Goal: Use online tool/utility: Utilize a website feature to perform a specific function

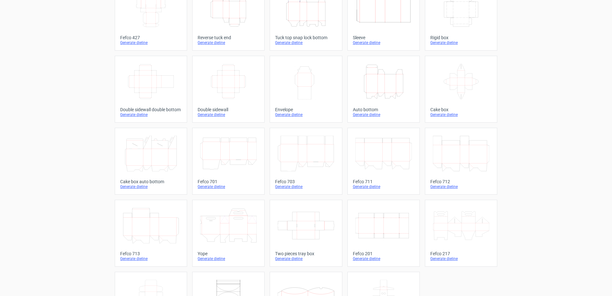
scroll to position [39, 0]
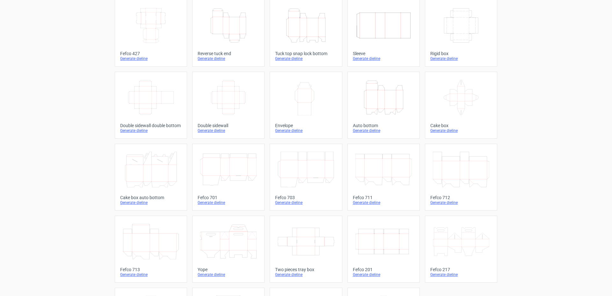
click at [291, 91] on icon "Width Height" at bounding box center [306, 98] width 56 height 36
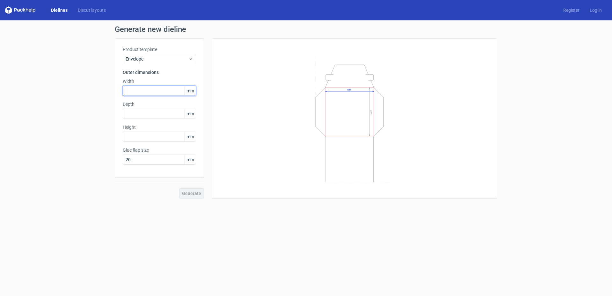
click at [141, 91] on input "text" at bounding box center [159, 91] width 73 height 10
click at [155, 114] on input "text" at bounding box center [159, 114] width 73 height 10
type input "30"
click at [142, 91] on input "text" at bounding box center [159, 91] width 73 height 10
type input "190"
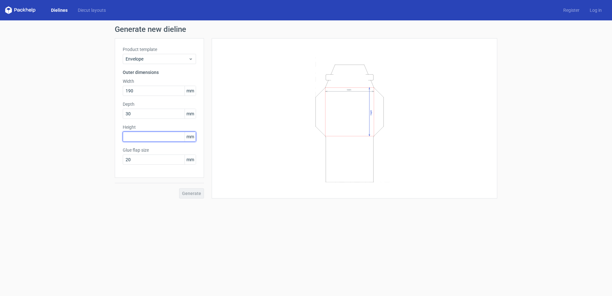
click at [136, 137] on input "text" at bounding box center [159, 137] width 73 height 10
type input "260"
click at [191, 192] on span "Generate" at bounding box center [191, 193] width 19 height 4
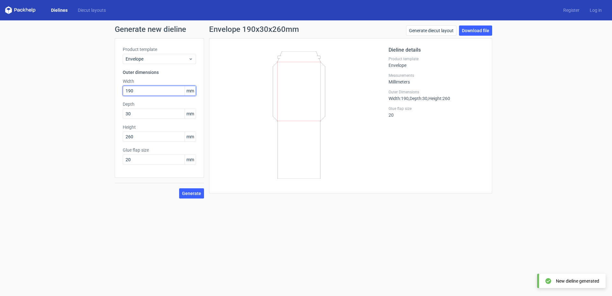
drag, startPoint x: 135, startPoint y: 92, endPoint x: 113, endPoint y: 86, distance: 23.4
click at [113, 86] on div "Generate new dieline Product template Envelope Outer dimensions Width 190 mm De…" at bounding box center [306, 111] width 612 height 183
type input "260"
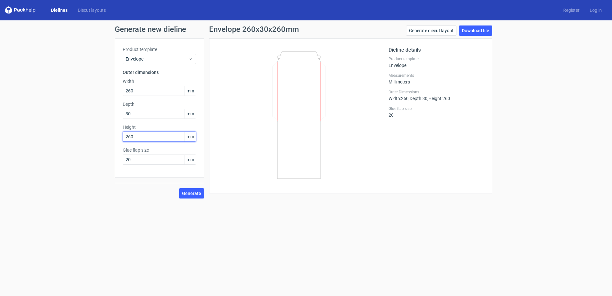
drag, startPoint x: 136, startPoint y: 137, endPoint x: 113, endPoint y: 134, distance: 23.8
click at [113, 134] on div "Generate new dieline Product template Envelope Outer dimensions Width 260 mm De…" at bounding box center [306, 111] width 612 height 183
type input "190"
click at [198, 192] on span "Generate" at bounding box center [191, 193] width 19 height 4
click at [61, 10] on link "Dielines" at bounding box center [59, 10] width 27 height 6
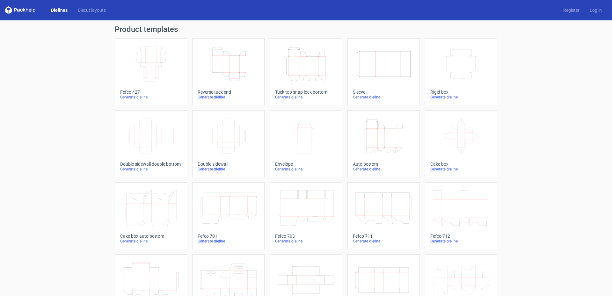
click at [140, 62] on icon "Width Depth Height" at bounding box center [151, 64] width 56 height 36
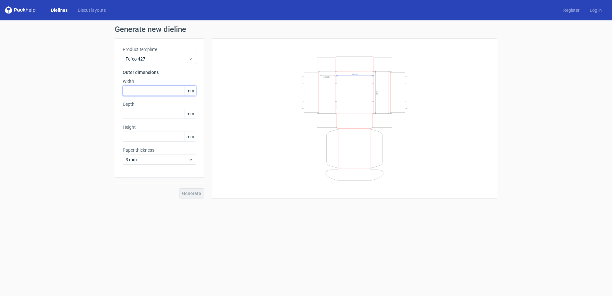
click at [134, 90] on input "text" at bounding box center [159, 91] width 73 height 10
type input "260"
click at [148, 117] on input "text" at bounding box center [159, 114] width 73 height 10
type input "65"
click at [137, 136] on input "text" at bounding box center [159, 137] width 73 height 10
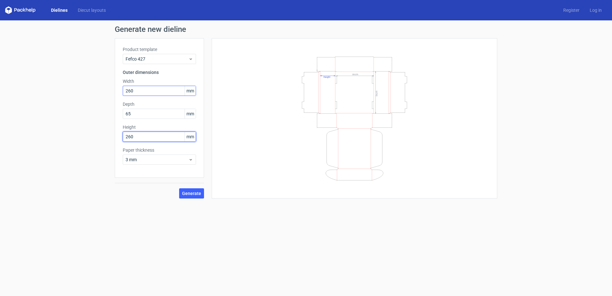
type input "260"
drag, startPoint x: 131, startPoint y: 89, endPoint x: 106, endPoint y: 83, distance: 25.8
click at [106, 84] on div "Generate new dieline Product template Fefco 427 Outer dimensions Width 260 mm D…" at bounding box center [306, 111] width 612 height 183
click at [190, 190] on button "Generate" at bounding box center [191, 193] width 25 height 10
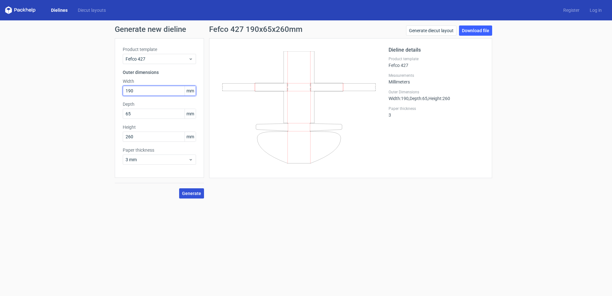
drag, startPoint x: 139, startPoint y: 92, endPoint x: 117, endPoint y: 89, distance: 22.8
click at [117, 89] on div "Product template Fefco 427 Outer dimensions Width 190 mm Depth 65 mm Height 260…" at bounding box center [159, 108] width 89 height 140
type input "260"
drag, startPoint x: 142, startPoint y: 138, endPoint x: 103, endPoint y: 129, distance: 40.3
click at [109, 135] on div "Generate new dieline Product template Fefco 427 Outer dimensions Width 260 mm D…" at bounding box center [306, 111] width 612 height 183
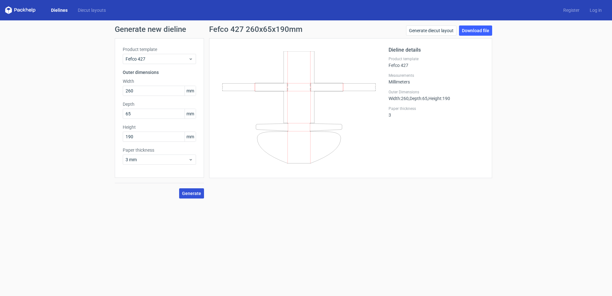
click at [191, 189] on button "Generate" at bounding box center [191, 193] width 25 height 10
drag, startPoint x: 139, startPoint y: 136, endPoint x: 112, endPoint y: 136, distance: 26.8
click at [114, 138] on div "Generate new dieline Product template Fefco 427 Outer dimensions Width 260 mm D…" at bounding box center [306, 111] width 612 height 183
type input "65"
drag, startPoint x: 139, startPoint y: 112, endPoint x: 116, endPoint y: 107, distance: 23.1
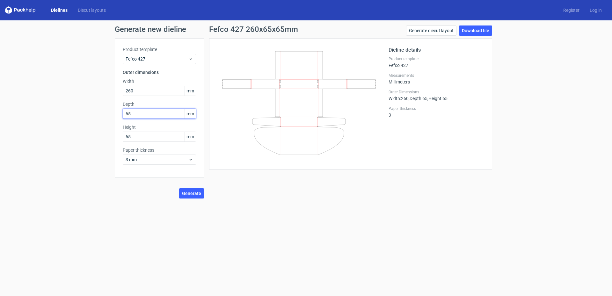
click at [116, 107] on div "Product template Fefco 427 Outer dimensions Width 260 mm Depth 65 mm Height 65 …" at bounding box center [159, 108] width 89 height 140
type input "190"
click at [158, 90] on input "260" at bounding box center [159, 91] width 73 height 10
click at [194, 196] on span "Generate" at bounding box center [191, 193] width 19 height 4
click at [467, 25] on div "Generate new dieline Product template Fefco 427 Outer dimensions Width 260 mm D…" at bounding box center [306, 111] width 612 height 183
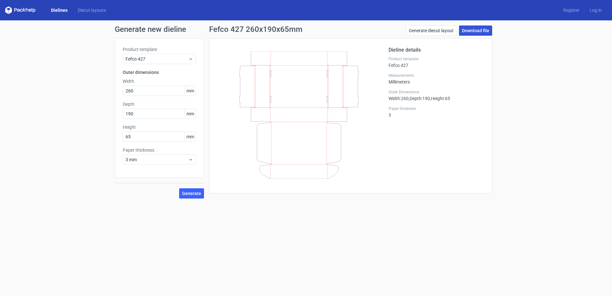
click at [467, 27] on link "Download file" at bounding box center [475, 30] width 33 height 10
click at [58, 112] on div "Generate new dieline Product template Fefco 427 Outer dimensions Width 260 mm D…" at bounding box center [306, 111] width 612 height 183
